Goal: Information Seeking & Learning: Learn about a topic

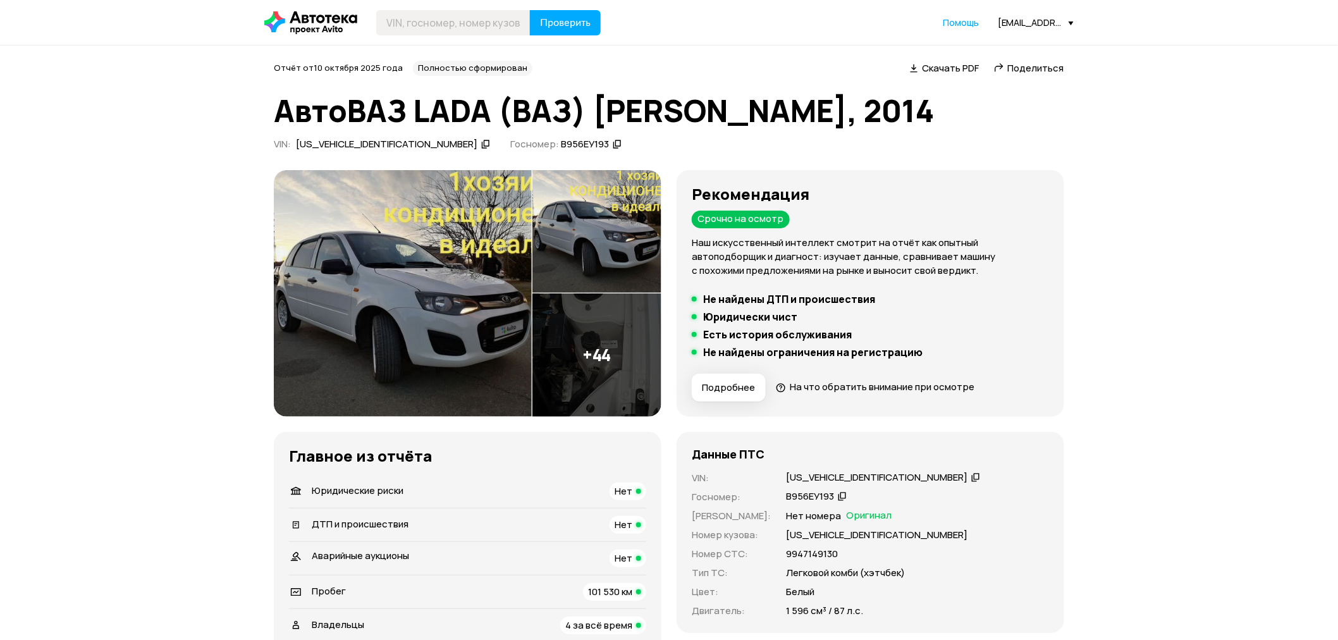
click at [725, 389] on span "Подробнее" at bounding box center [728, 387] width 53 height 13
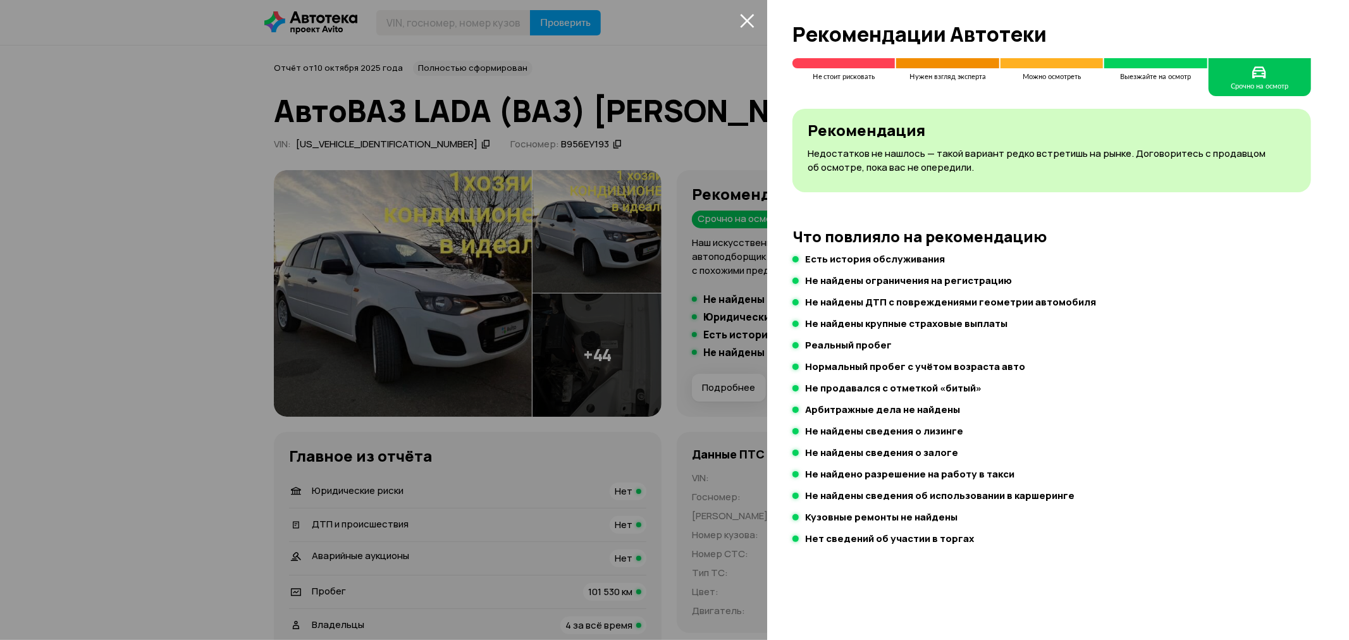
click at [1135, 251] on div "Что повлияло на рекомендацию Есть история обслуживания Не найдены ограничения н…" at bounding box center [1051, 387] width 518 height 319
click at [646, 310] on div at bounding box center [674, 320] width 1349 height 640
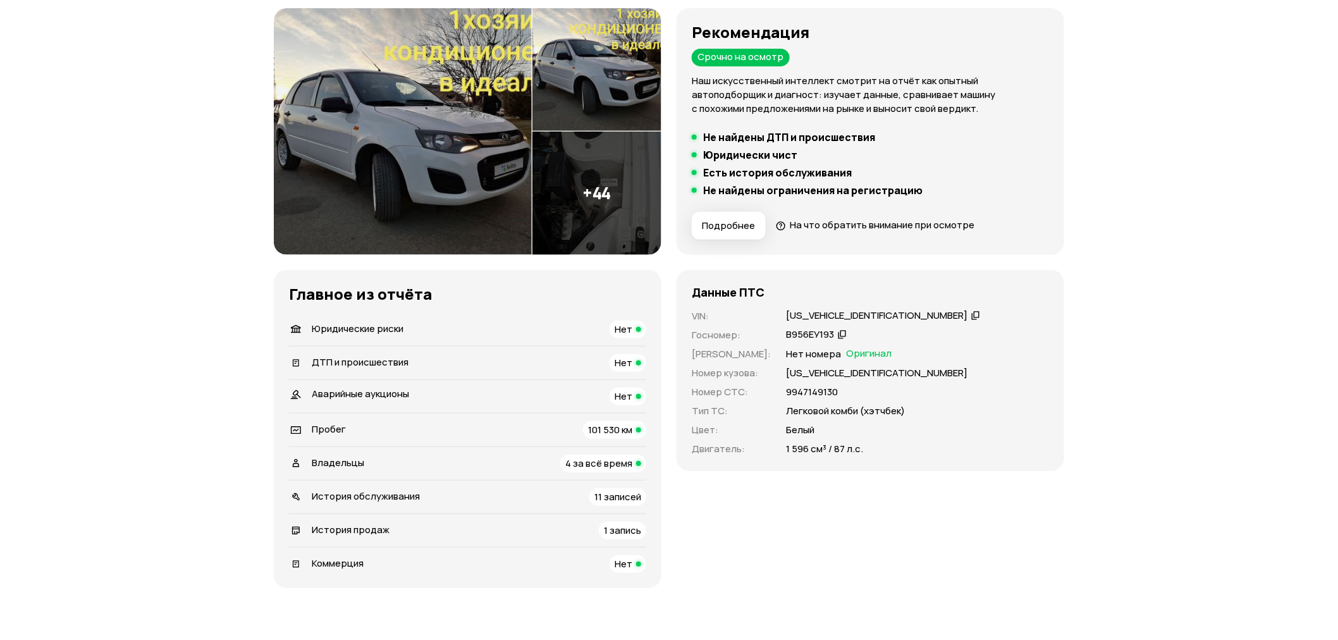
scroll to position [140, 0]
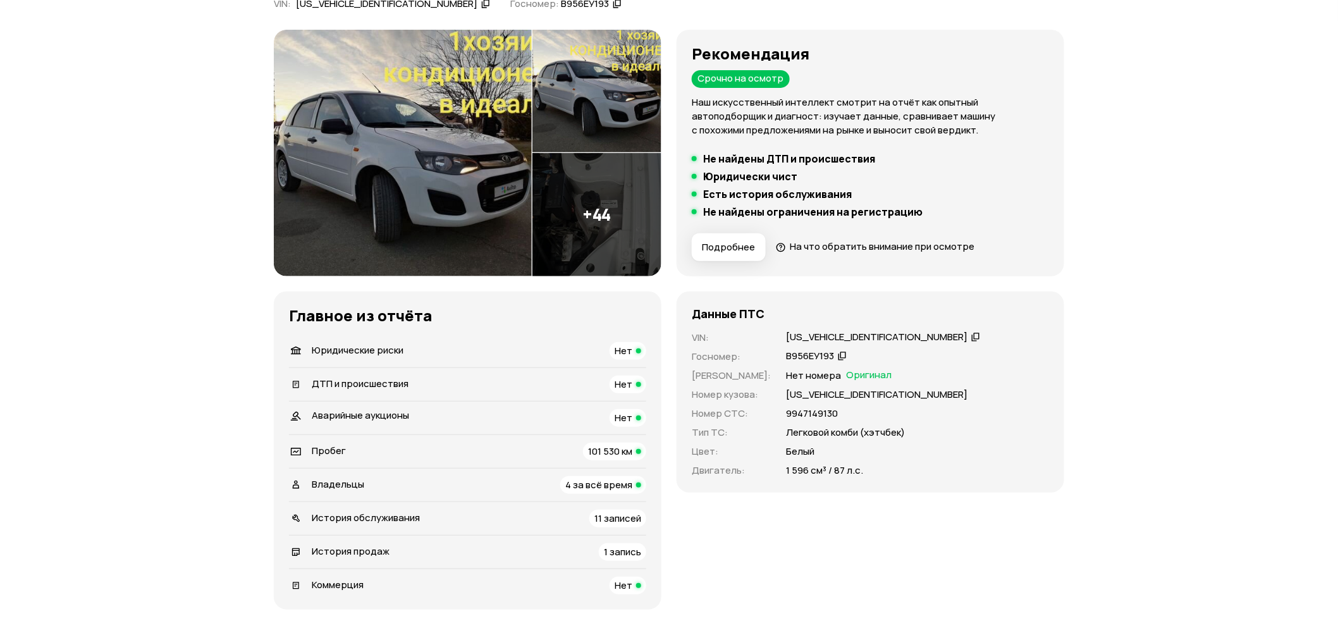
click at [596, 224] on img at bounding box center [596, 214] width 129 height 123
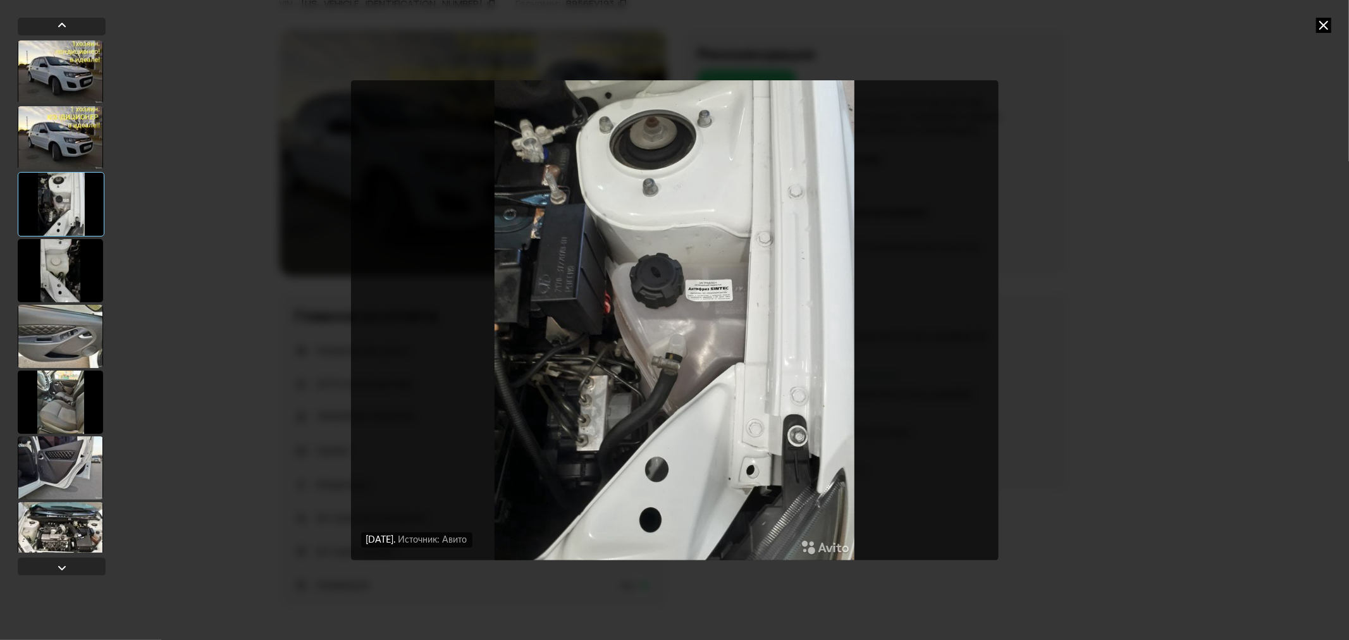
click at [46, 299] on div at bounding box center [60, 270] width 85 height 63
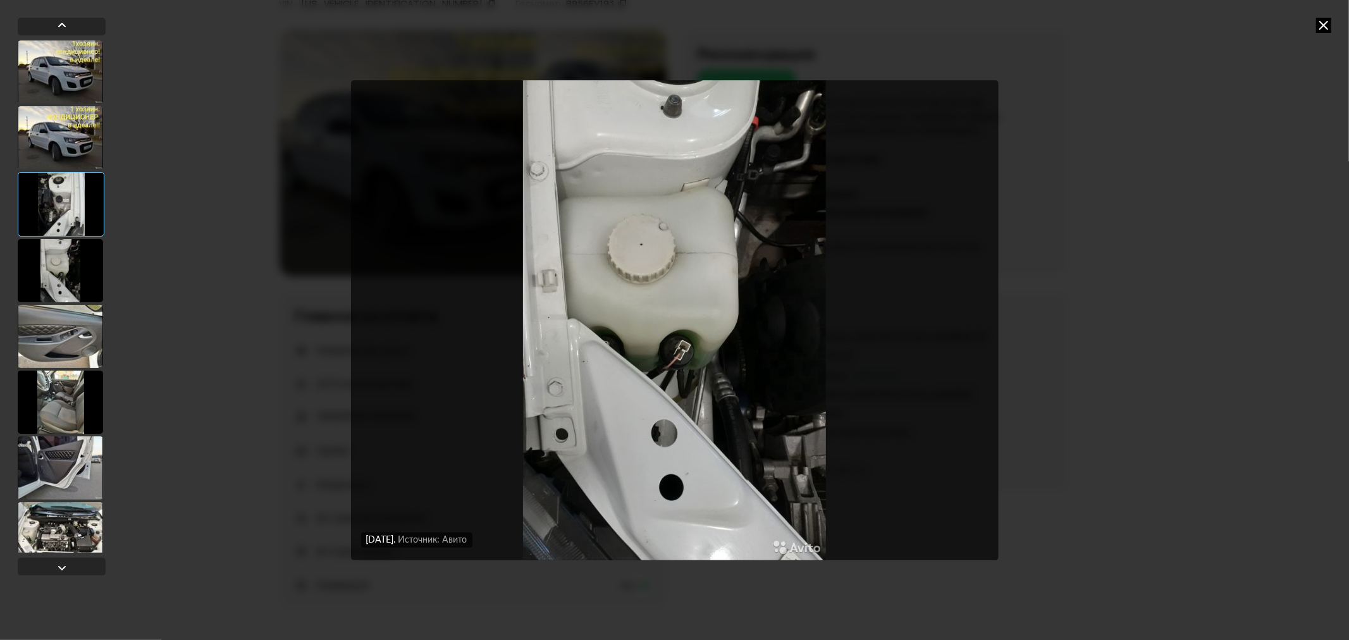
click at [54, 362] on div at bounding box center [60, 336] width 85 height 63
drag, startPoint x: 66, startPoint y: 409, endPoint x: 64, endPoint y: 394, distance: 15.2
click at [64, 409] on div at bounding box center [60, 402] width 85 height 63
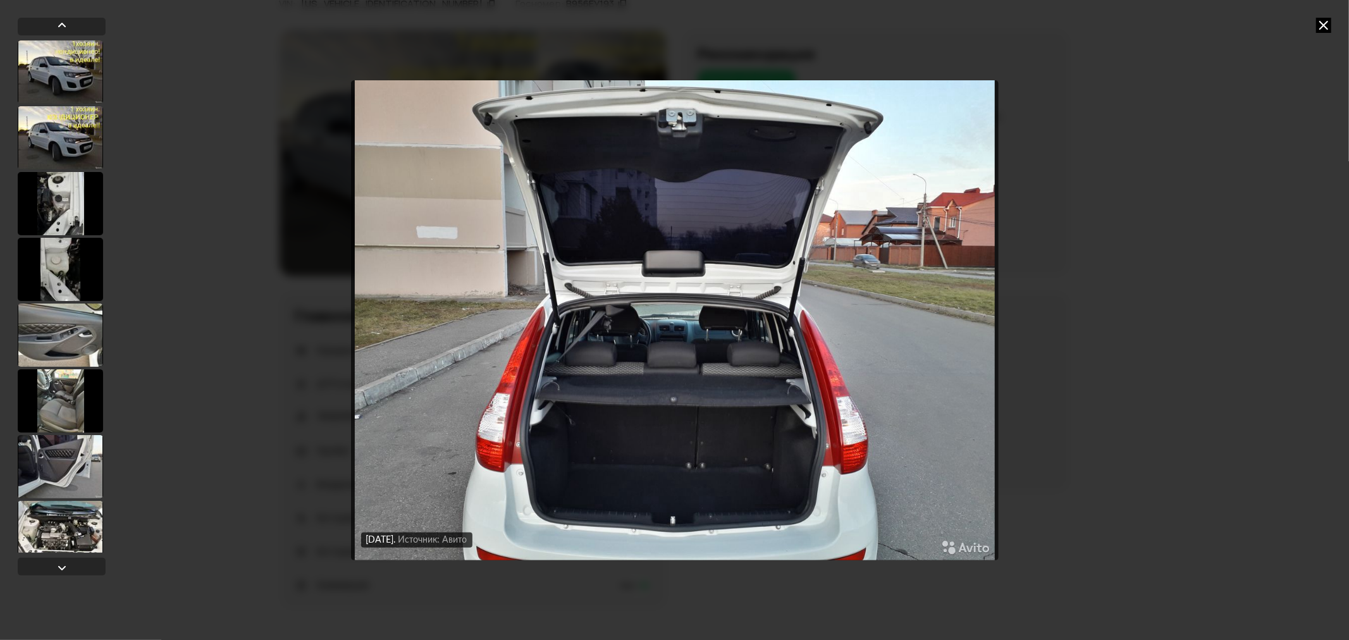
click at [1332, 24] on div "[DATE] Источник: Авито [DATE] Источник: Авито [DATE] Источник: Авито [DATE] Ист…" at bounding box center [674, 320] width 1349 height 640
drag, startPoint x: 1335, startPoint y: 16, endPoint x: 1327, endPoint y: 21, distance: 9.3
click at [1332, 17] on div "[DATE] Источник: Авито [DATE] Источник: Авито [DATE] Источник: Авито [DATE] Ист…" at bounding box center [674, 320] width 1349 height 640
click at [1326, 22] on icon at bounding box center [1323, 25] width 15 height 15
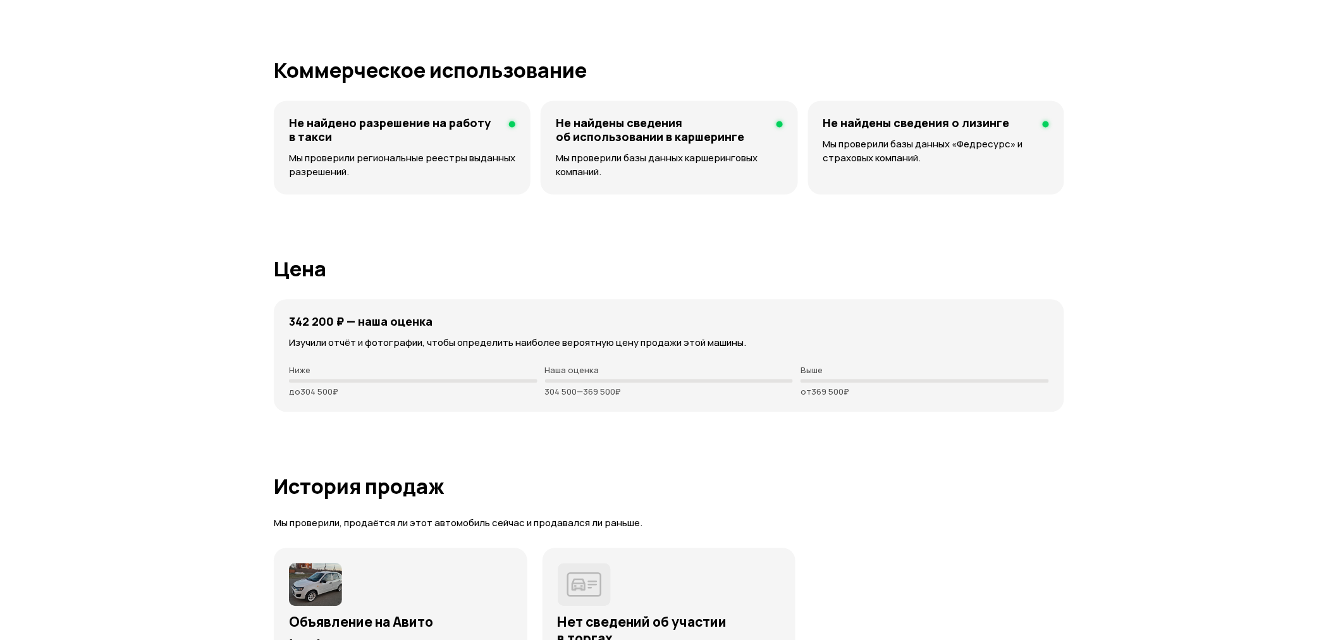
scroll to position [3020, 0]
click at [735, 384] on div "Наша оценка 304 500 — 369 500 ₽" at bounding box center [669, 381] width 248 height 32
